Goal: Task Accomplishment & Management: Complete application form

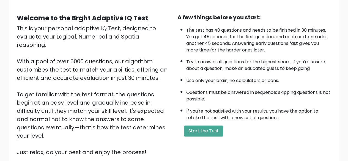
scroll to position [43, 0]
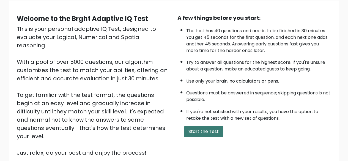
click at [205, 130] on button "Start the Test" at bounding box center [203, 131] width 39 height 11
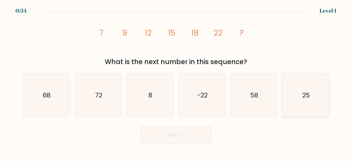
click at [292, 102] on icon "25" at bounding box center [305, 95] width 43 height 43
click at [176, 82] on input "f. 25" at bounding box center [176, 81] width 0 height 1
radio input "true"
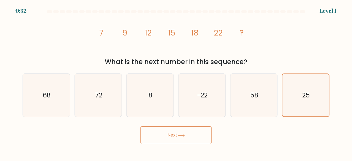
click at [182, 132] on button "Next" at bounding box center [176, 135] width 72 height 18
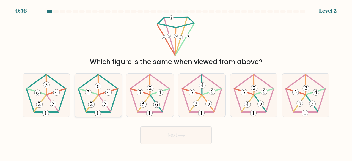
click at [110, 110] on 153 at bounding box center [105, 103] width 12 height 16
click at [176, 82] on input "b." at bounding box center [176, 81] width 0 height 1
radio input "true"
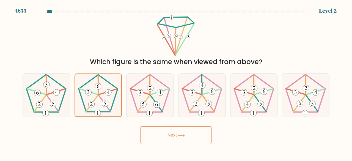
click at [167, 138] on button "Next" at bounding box center [176, 135] width 72 height 18
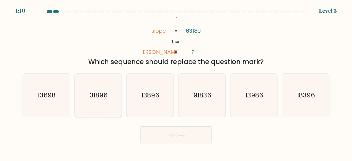
click at [94, 84] on icon "31896" at bounding box center [98, 95] width 43 height 43
click at [176, 82] on input "b. 31896" at bounding box center [176, 81] width 0 height 1
radio input "true"
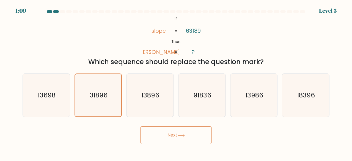
click at [166, 134] on button "Next" at bounding box center [176, 135] width 72 height 18
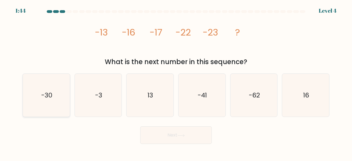
click at [38, 92] on icon "-30" at bounding box center [46, 95] width 43 height 43
click at [176, 82] on input "a. -30" at bounding box center [176, 81] width 0 height 1
radio input "true"
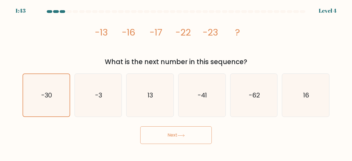
click at [146, 140] on button "Next" at bounding box center [176, 135] width 72 height 18
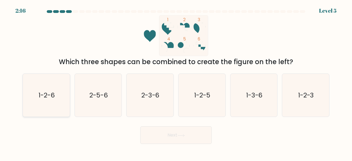
click at [36, 101] on icon "1-2-6" at bounding box center [46, 95] width 43 height 43
click at [176, 82] on input "a. 1-2-6" at bounding box center [176, 81] width 0 height 1
radio input "true"
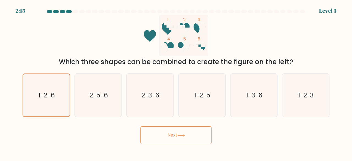
click at [186, 141] on button "Next" at bounding box center [176, 135] width 72 height 18
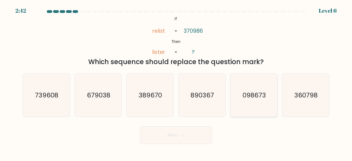
click at [246, 104] on icon "098673" at bounding box center [253, 95] width 43 height 43
click at [176, 82] on input "e. 098673" at bounding box center [176, 81] width 0 height 1
radio input "true"
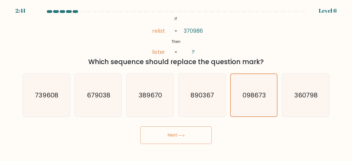
click at [202, 132] on button "Next" at bounding box center [176, 135] width 72 height 18
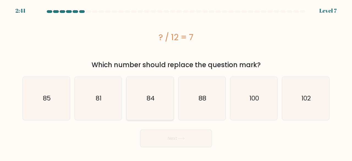
click at [143, 106] on icon "84" at bounding box center [149, 98] width 43 height 43
click at [176, 82] on input "c. 84" at bounding box center [176, 81] width 0 height 1
radio input "true"
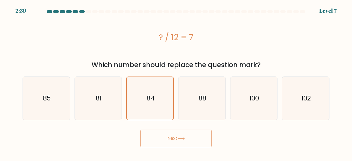
click at [161, 135] on button "Next" at bounding box center [176, 139] width 72 height 18
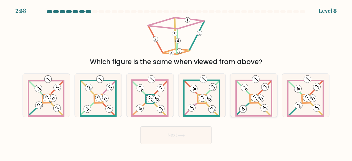
click at [248, 99] on icon at bounding box center [253, 95] width 37 height 43
click at [176, 82] on input "e." at bounding box center [176, 81] width 0 height 1
radio input "true"
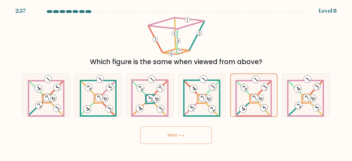
click at [205, 133] on button "Next" at bounding box center [176, 135] width 72 height 18
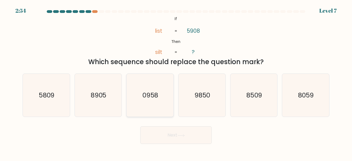
click at [166, 100] on icon "0958" at bounding box center [149, 95] width 43 height 43
click at [176, 82] on input "c. 0958" at bounding box center [176, 81] width 0 height 1
radio input "true"
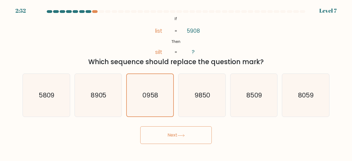
click at [179, 131] on button "Next" at bounding box center [176, 135] width 72 height 18
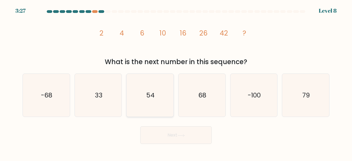
click at [168, 103] on icon "54" at bounding box center [149, 95] width 43 height 43
click at [176, 82] on input "c. 54" at bounding box center [176, 81] width 0 height 1
radio input "true"
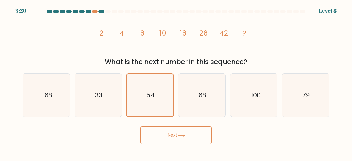
click at [185, 139] on button "Next" at bounding box center [176, 135] width 72 height 18
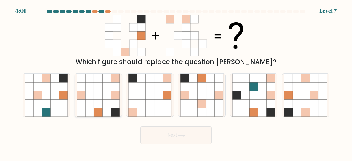
click at [88, 112] on icon at bounding box center [89, 112] width 9 height 9
click at [176, 82] on input "b." at bounding box center [176, 81] width 0 height 1
radio input "true"
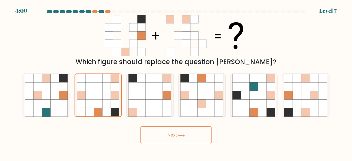
click at [144, 139] on button "Next" at bounding box center [176, 135] width 72 height 18
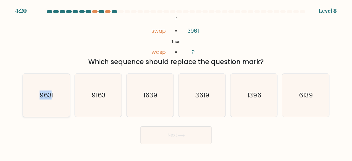
drag, startPoint x: 52, startPoint y: 87, endPoint x: 39, endPoint y: 112, distance: 27.8
click at [39, 112] on icon "9631" at bounding box center [46, 95] width 43 height 43
click at [176, 82] on input "a. 9631" at bounding box center [176, 81] width 0 height 1
radio input "true"
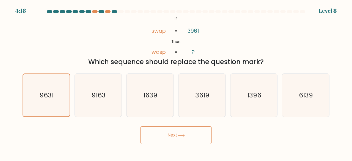
click at [157, 137] on button "Next" at bounding box center [176, 135] width 72 height 18
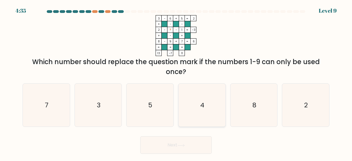
click at [204, 124] on icon "4" at bounding box center [201, 105] width 43 height 43
click at [176, 82] on input "d. 4" at bounding box center [176, 81] width 0 height 1
radio input "true"
click at [179, 149] on button "Next" at bounding box center [176, 145] width 72 height 18
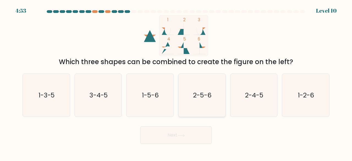
click at [197, 110] on icon "2-5-6" at bounding box center [201, 95] width 43 height 43
click at [176, 82] on input "d. 2-5-6" at bounding box center [176, 81] width 0 height 1
radio input "true"
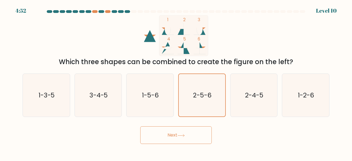
click at [189, 134] on button "Next" at bounding box center [176, 135] width 72 height 18
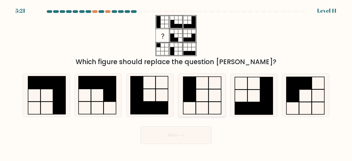
click at [212, 98] on icon at bounding box center [201, 95] width 43 height 43
click at [176, 82] on input "d." at bounding box center [176, 81] width 0 height 1
radio input "true"
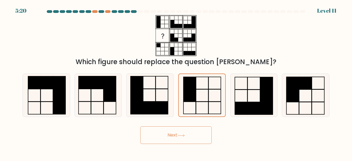
click at [197, 134] on button "Next" at bounding box center [176, 135] width 72 height 18
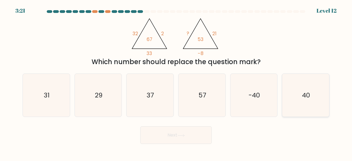
click at [320, 98] on icon "40" at bounding box center [305, 95] width 43 height 43
click at [176, 82] on input "f. 40" at bounding box center [176, 81] width 0 height 1
radio input "true"
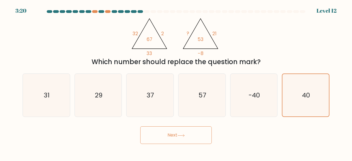
click at [200, 138] on button "Next" at bounding box center [176, 135] width 72 height 18
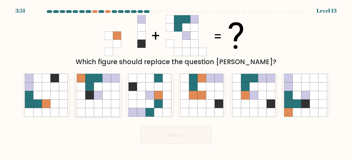
drag, startPoint x: 117, startPoint y: 101, endPoint x: 107, endPoint y: 92, distance: 14.4
click at [107, 92] on icon at bounding box center [98, 95] width 43 height 43
click at [176, 82] on input "b." at bounding box center [176, 81] width 0 height 1
radio input "true"
click at [107, 92] on icon at bounding box center [106, 95] width 9 height 9
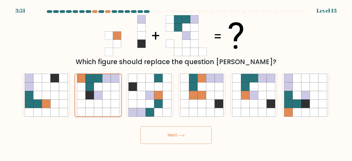
click at [176, 82] on input "b." at bounding box center [176, 81] width 0 height 1
click at [156, 136] on button "Next" at bounding box center [176, 135] width 72 height 18
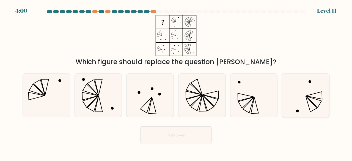
click at [305, 103] on icon at bounding box center [305, 95] width 43 height 43
click at [176, 82] on input "f." at bounding box center [176, 81] width 0 height 1
radio input "true"
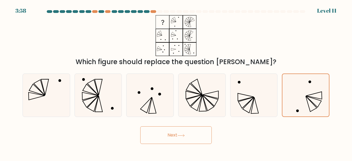
click at [186, 136] on button "Next" at bounding box center [176, 135] width 72 height 18
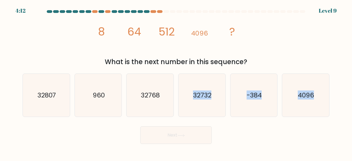
drag, startPoint x: 169, startPoint y: 109, endPoint x: 173, endPoint y: 127, distance: 18.4
click at [173, 127] on form at bounding box center [176, 77] width 352 height 134
click at [182, 107] on icon "32732" at bounding box center [201, 95] width 43 height 43
click at [176, 82] on input "d. 32732" at bounding box center [176, 81] width 0 height 1
radio input "true"
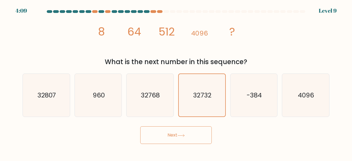
click at [182, 127] on button "Next" at bounding box center [176, 135] width 72 height 18
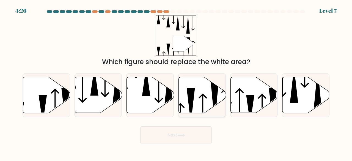
click at [205, 93] on icon at bounding box center [202, 95] width 47 height 36
click at [176, 82] on input "d." at bounding box center [176, 81] width 0 height 1
radio input "true"
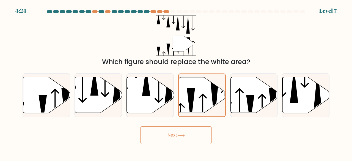
click at [187, 139] on button "Next" at bounding box center [176, 135] width 72 height 18
click at [187, 136] on button "Next" at bounding box center [176, 135] width 72 height 18
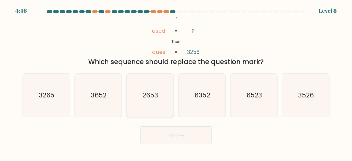
click at [153, 95] on text "2653" at bounding box center [151, 94] width 16 height 9
click at [176, 82] on input "c. 2653" at bounding box center [176, 81] width 0 height 1
radio input "true"
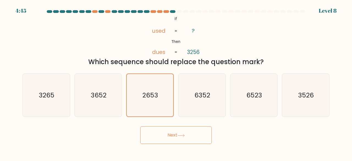
click at [166, 137] on button "Next" at bounding box center [176, 135] width 72 height 18
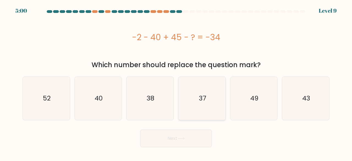
click at [191, 117] on icon "37" at bounding box center [201, 98] width 43 height 43
click at [176, 82] on input "d. 37" at bounding box center [176, 81] width 0 height 1
radio input "true"
click at [179, 142] on button "Next" at bounding box center [176, 139] width 72 height 18
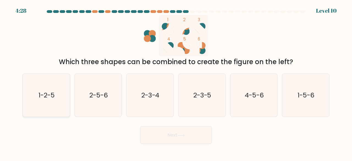
click at [43, 104] on icon "1-2-5" at bounding box center [46, 95] width 43 height 43
click at [176, 82] on input "a. 1-2-5" at bounding box center [176, 81] width 0 height 1
radio input "true"
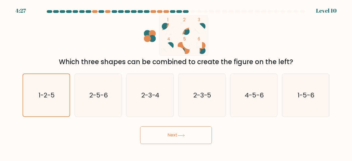
click at [164, 137] on button "Next" at bounding box center [176, 135] width 72 height 18
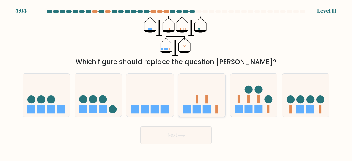
click at [182, 99] on icon at bounding box center [202, 95] width 47 height 39
click at [176, 82] on input "d." at bounding box center [176, 81] width 0 height 1
radio input "true"
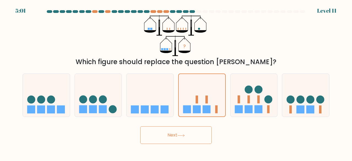
click at [179, 131] on button "Next" at bounding box center [176, 135] width 72 height 18
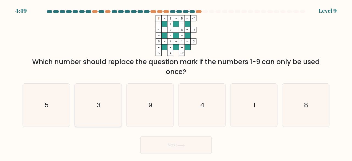
click at [104, 114] on icon "3" at bounding box center [98, 105] width 43 height 43
click at [176, 82] on input "b. 3" at bounding box center [176, 81] width 0 height 1
radio input "true"
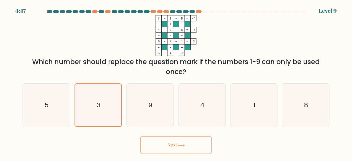
click at [177, 145] on button "Next" at bounding box center [176, 145] width 72 height 18
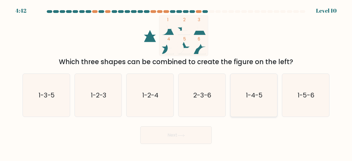
click at [257, 101] on icon "1-4-5" at bounding box center [253, 95] width 43 height 43
click at [176, 82] on input "e. 1-4-5" at bounding box center [176, 81] width 0 height 1
radio input "true"
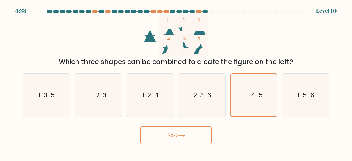
click at [171, 139] on button "Next" at bounding box center [176, 135] width 72 height 18
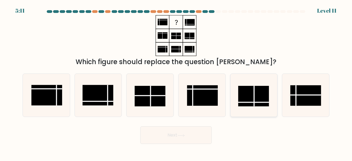
click at [235, 94] on icon at bounding box center [253, 95] width 43 height 43
click at [176, 82] on input "e." at bounding box center [176, 81] width 0 height 1
radio input "true"
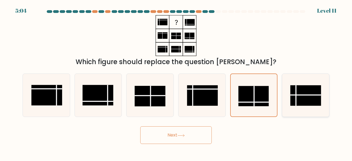
click at [297, 84] on icon at bounding box center [305, 95] width 43 height 43
click at [176, 82] on input "f." at bounding box center [176, 81] width 0 height 1
radio input "true"
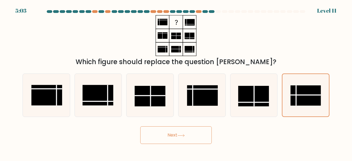
click at [175, 135] on button "Next" at bounding box center [176, 135] width 72 height 18
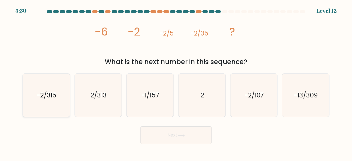
click at [35, 102] on icon "-2/315" at bounding box center [46, 95] width 43 height 43
click at [176, 82] on input "a. -2/315" at bounding box center [176, 81] width 0 height 1
radio input "true"
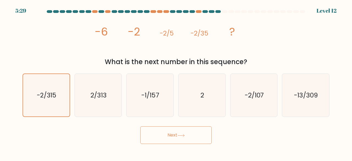
click at [144, 140] on button "Next" at bounding box center [176, 135] width 72 height 18
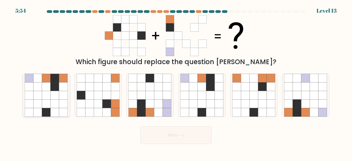
click at [36, 103] on icon at bounding box center [37, 104] width 9 height 9
click at [176, 82] on input "a." at bounding box center [176, 81] width 0 height 1
radio input "true"
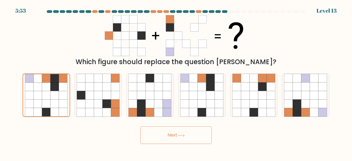
click at [190, 141] on button "Next" at bounding box center [176, 135] width 72 height 18
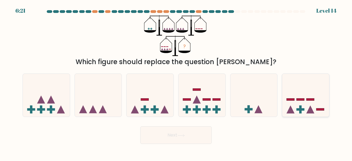
click at [329, 100] on icon at bounding box center [305, 95] width 47 height 39
click at [176, 82] on input "f." at bounding box center [176, 81] width 0 height 1
radio input "true"
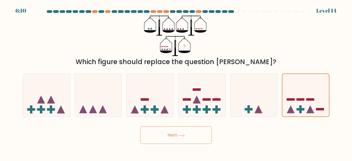
click at [187, 133] on button "Next" at bounding box center [176, 135] width 72 height 18
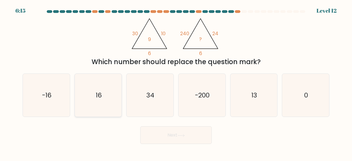
click at [109, 104] on icon "16" at bounding box center [98, 95] width 43 height 43
click at [176, 82] on input "b. 16" at bounding box center [176, 81] width 0 height 1
radio input "true"
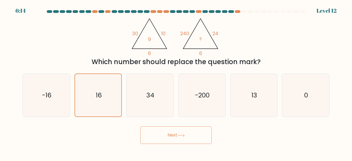
click at [159, 134] on button "Next" at bounding box center [176, 135] width 72 height 18
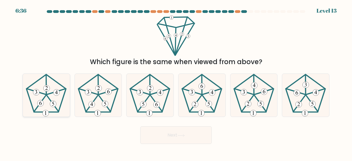
click at [53, 97] on icon at bounding box center [46, 95] width 43 height 43
click at [176, 82] on input "a." at bounding box center [176, 81] width 0 height 1
radio input "true"
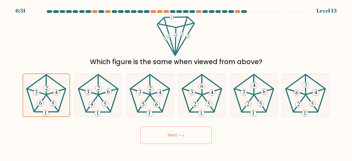
click at [158, 135] on button "Next" at bounding box center [176, 135] width 72 height 18
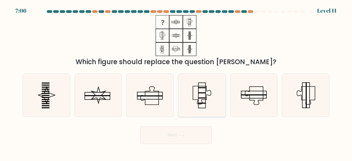
click at [208, 99] on icon at bounding box center [201, 95] width 43 height 43
click at [176, 82] on input "d." at bounding box center [176, 81] width 0 height 1
radio input "true"
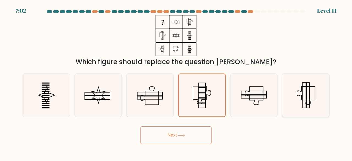
click at [309, 85] on icon at bounding box center [305, 95] width 43 height 43
click at [176, 82] on input "f." at bounding box center [176, 81] width 0 height 1
radio input "true"
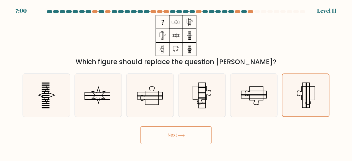
click at [178, 136] on button "Next" at bounding box center [176, 135] width 72 height 18
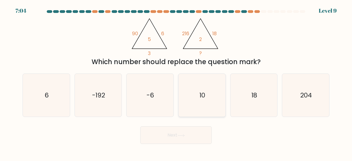
click at [203, 114] on icon "10" at bounding box center [201, 95] width 43 height 43
click at [176, 82] on input "d. 10" at bounding box center [176, 81] width 0 height 1
radio input "true"
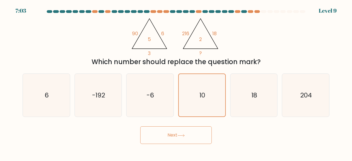
click at [188, 137] on button "Next" at bounding box center [176, 135] width 72 height 18
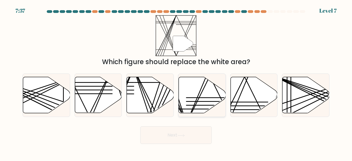
click at [199, 101] on line at bounding box center [209, 101] width 46 height 0
click at [176, 82] on input "d." at bounding box center [176, 81] width 0 height 1
radio input "true"
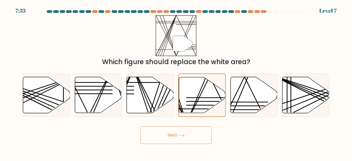
click at [189, 134] on button "Next" at bounding box center [176, 135] width 72 height 18
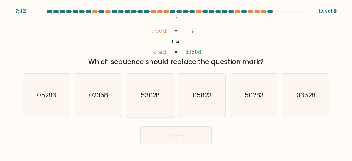
click at [158, 97] on text "53028" at bounding box center [150, 94] width 19 height 9
click at [176, 82] on input "c. 53028" at bounding box center [176, 81] width 0 height 1
radio input "true"
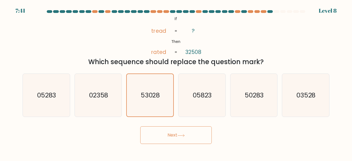
click at [181, 137] on button "Next" at bounding box center [176, 135] width 72 height 18
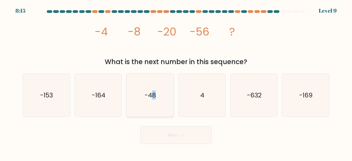
drag, startPoint x: 158, startPoint y: 105, endPoint x: 153, endPoint y: 105, distance: 4.4
click at [153, 105] on icon "-48" at bounding box center [149, 95] width 43 height 43
click at [176, 82] on input "c. -48" at bounding box center [176, 81] width 0 height 1
radio input "true"
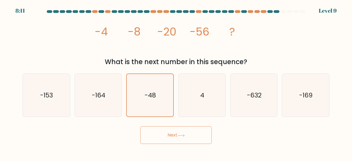
click at [151, 134] on button "Next" at bounding box center [176, 135] width 72 height 18
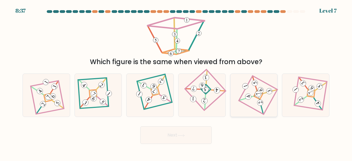
click at [248, 100] on icon at bounding box center [253, 95] width 29 height 34
click at [176, 82] on input "e." at bounding box center [176, 81] width 0 height 1
radio input "true"
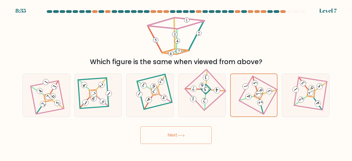
click at [198, 130] on button "Next" at bounding box center [176, 135] width 72 height 18
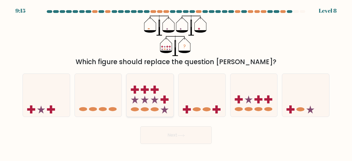
click at [145, 106] on icon at bounding box center [150, 95] width 47 height 39
click at [176, 82] on input "c." at bounding box center [176, 81] width 0 height 1
radio input "true"
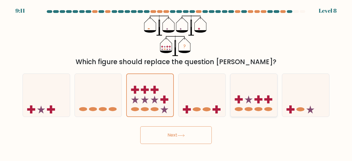
click at [245, 99] on icon at bounding box center [253, 95] width 47 height 39
click at [176, 82] on input "e." at bounding box center [176, 81] width 0 height 1
radio input "true"
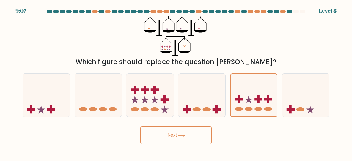
click at [181, 133] on button "Next" at bounding box center [176, 135] width 72 height 18
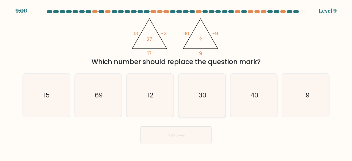
click at [214, 108] on icon "30" at bounding box center [201, 95] width 43 height 43
click at [176, 82] on input "d. 30" at bounding box center [176, 81] width 0 height 1
radio input "true"
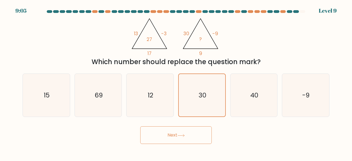
click at [170, 141] on button "Next" at bounding box center [176, 135] width 72 height 18
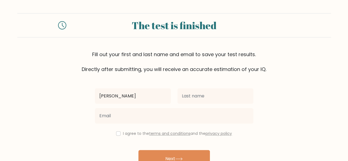
type input "damita"
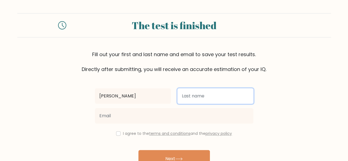
click at [215, 98] on input "text" at bounding box center [215, 95] width 76 height 15
type input "frank"
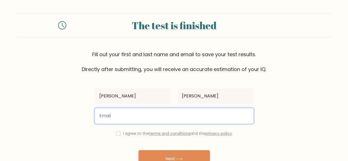
click at [166, 114] on input "email" at bounding box center [174, 115] width 158 height 15
click at [138, 150] on button "Next" at bounding box center [174, 159] width 72 height 18
click at [148, 115] on input "damitafrank253''''''''''''''''" at bounding box center [174, 115] width 158 height 15
click at [138, 150] on button "Next" at bounding box center [174, 159] width 72 height 18
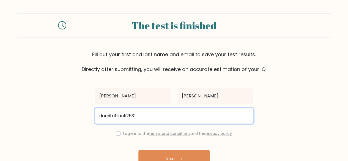
click at [140, 114] on input "damitafrank253''" at bounding box center [174, 115] width 158 height 15
type input "damitafrank253@gmail.com"
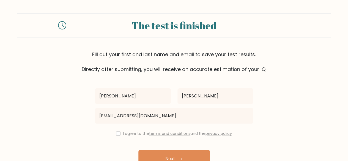
click at [116, 135] on div "I agree to the terms and conditions and the privacy policy" at bounding box center [174, 133] width 165 height 7
click at [118, 136] on div "I agree to the terms and conditions and the privacy policy" at bounding box center [174, 133] width 165 height 7
click at [118, 134] on input "checkbox" at bounding box center [118, 133] width 4 height 4
checkbox input "true"
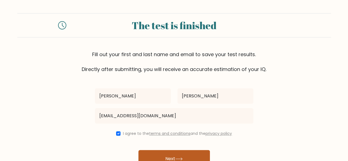
click at [152, 153] on button "Next" at bounding box center [174, 159] width 72 height 18
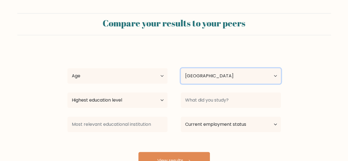
click at [272, 78] on select "Country Afghanistan Albania Algeria American Samoa Andorra Angola Anguilla Anta…" at bounding box center [231, 75] width 100 height 15
select select "ZA"
click at [181, 68] on select "Country Afghanistan Albania Algeria American Samoa Andorra Angola Anguilla Anta…" at bounding box center [231, 75] width 100 height 15
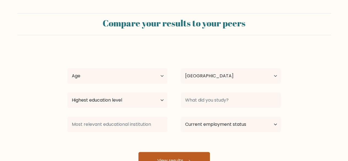
click at [180, 157] on button "View results" at bounding box center [174, 161] width 72 height 18
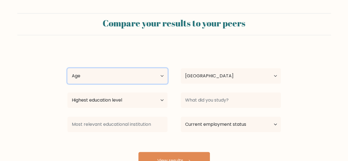
click at [150, 74] on select "Age Under 18 years old 18-24 years old 25-34 years old 35-44 years old 45-54 ye…" at bounding box center [117, 75] width 100 height 15
select select "18_24"
click at [67, 68] on select "Age Under 18 years old 18-24 years old 25-34 years old 35-44 years old 45-54 ye…" at bounding box center [117, 75] width 100 height 15
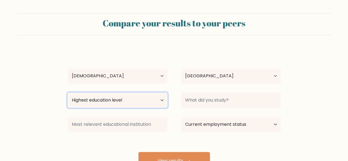
click at [114, 102] on select "Highest education level No schooling Primary Lower Secondary Upper Secondary Oc…" at bounding box center [117, 99] width 100 height 15
select select "bachelors_degree"
click at [67, 92] on select "Highest education level No schooling Primary Lower Secondary Upper Secondary Oc…" at bounding box center [117, 99] width 100 height 15
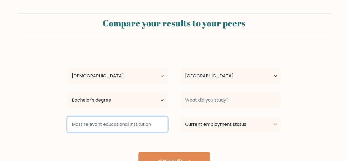
click at [102, 125] on input at bounding box center [117, 124] width 100 height 15
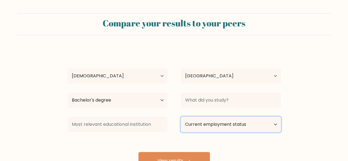
click at [199, 126] on select "Current employment status Employed Student Retired Other / prefer not to answer" at bounding box center [231, 124] width 100 height 15
select select "other"
click at [181, 117] on select "Current employment status Employed Student Retired Other / prefer not to answer" at bounding box center [231, 124] width 100 height 15
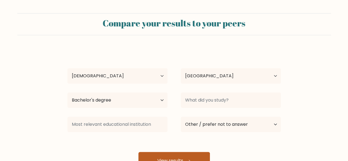
click at [180, 155] on button "View results" at bounding box center [174, 161] width 72 height 18
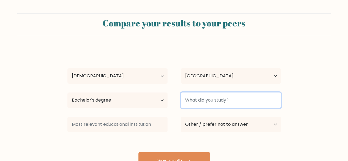
click at [203, 105] on input at bounding box center [231, 99] width 100 height 15
type input "e"
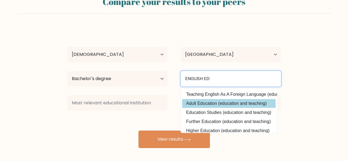
scroll to position [19, 0]
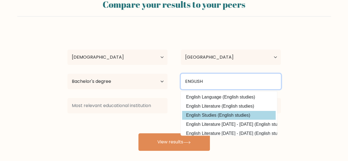
type input "ENGLISH"
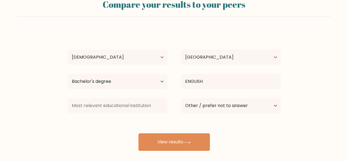
click at [214, 114] on div "damita frank Age Under 18 years old 18-24 years old 25-34 years old 35-44 years…" at bounding box center [174, 90] width 220 height 121
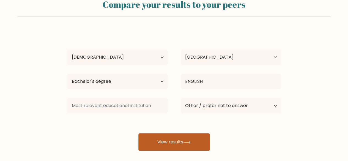
click at [203, 138] on button "View results" at bounding box center [174, 142] width 72 height 18
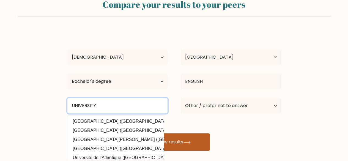
type input "UNIVERSITY"
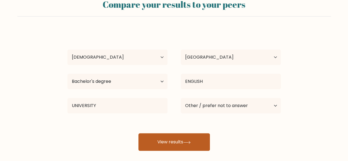
click at [197, 141] on button "View results" at bounding box center [174, 142] width 72 height 18
